Goal: Task Accomplishment & Management: Manage account settings

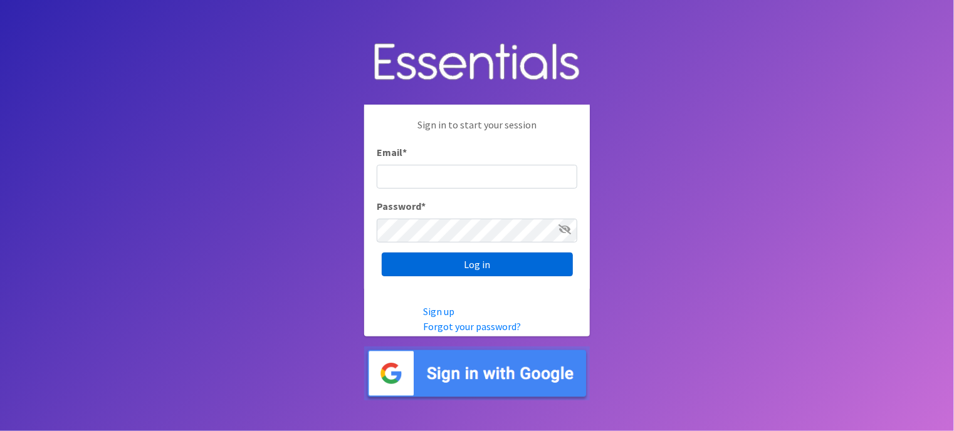
type input "tshaughnessy@ccozarks.org"
click at [488, 268] on input "Log in" at bounding box center [477, 265] width 191 height 24
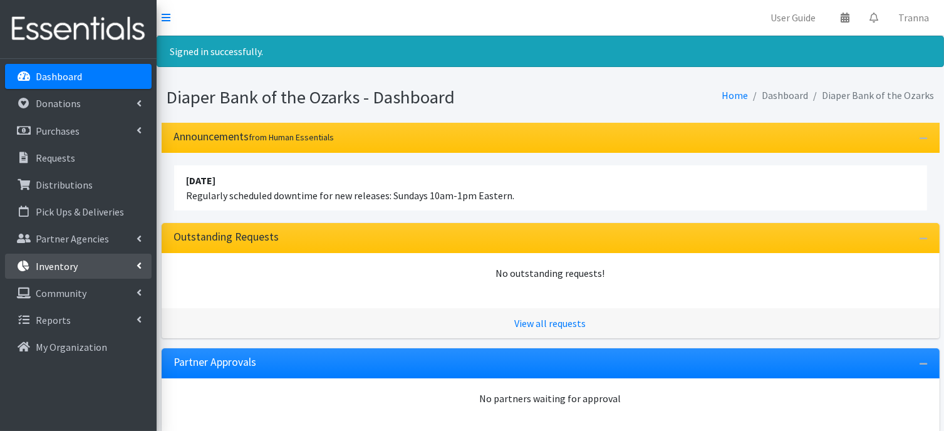
click at [58, 265] on p "Inventory" at bounding box center [57, 266] width 42 height 13
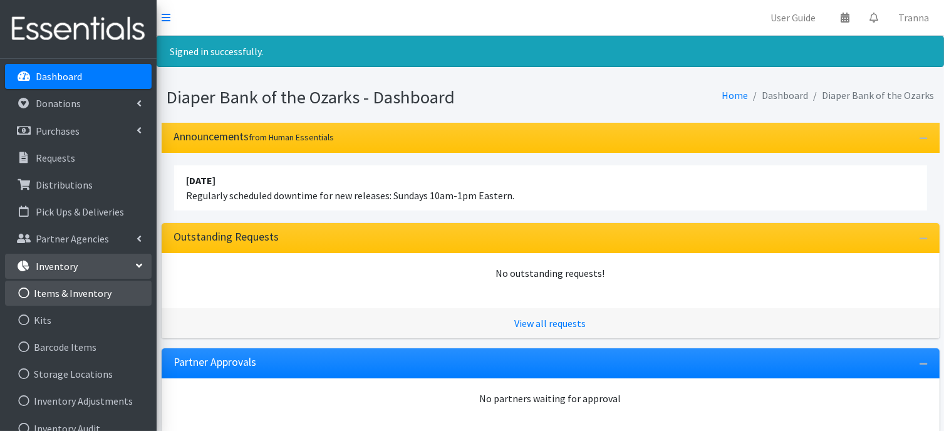
click at [70, 295] on link "Items & Inventory" at bounding box center [78, 293] width 147 height 25
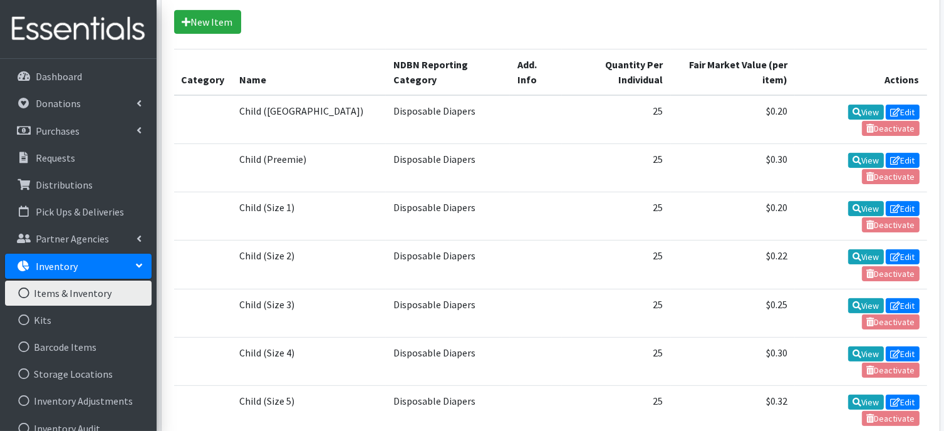
scroll to position [286, 0]
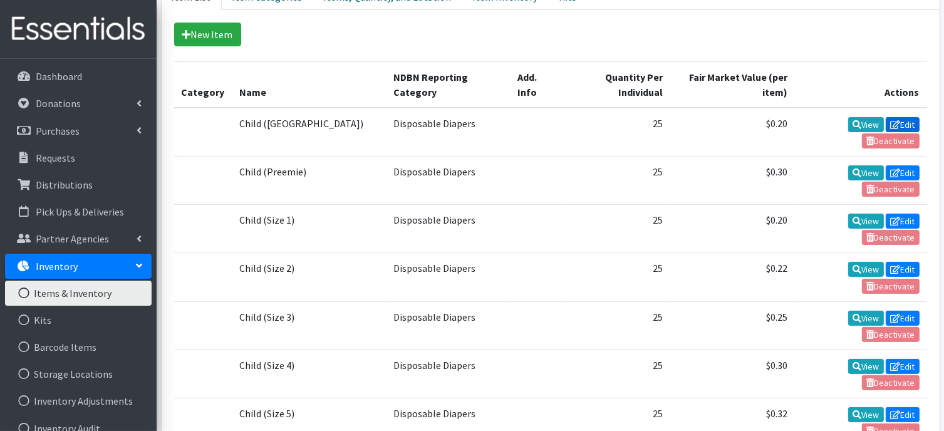
click at [905, 121] on link "Edit" at bounding box center [903, 124] width 34 height 15
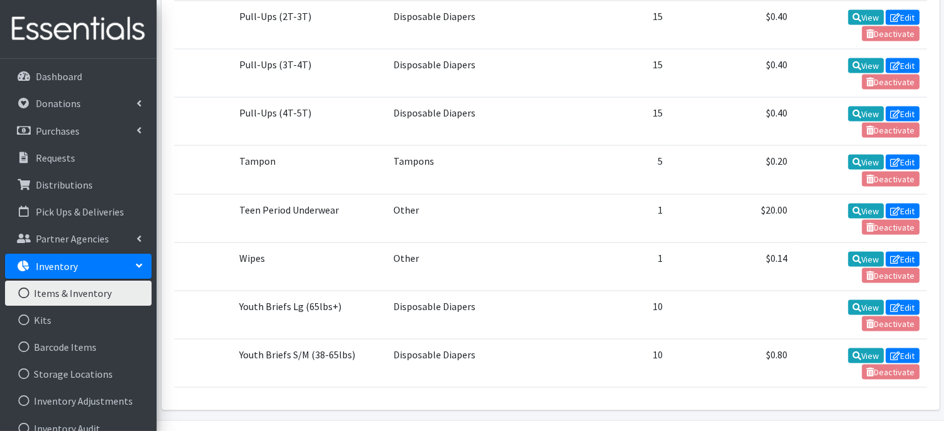
scroll to position [1903, 0]
